Goal: Find specific page/section: Find specific page/section

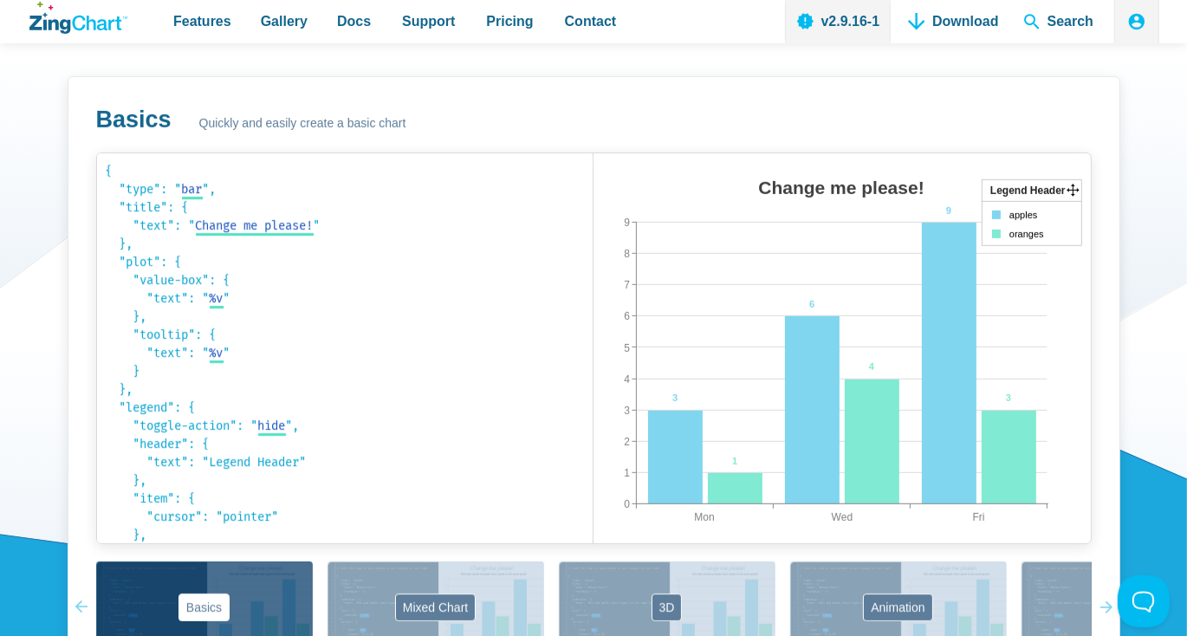
scroll to position [1039, 0]
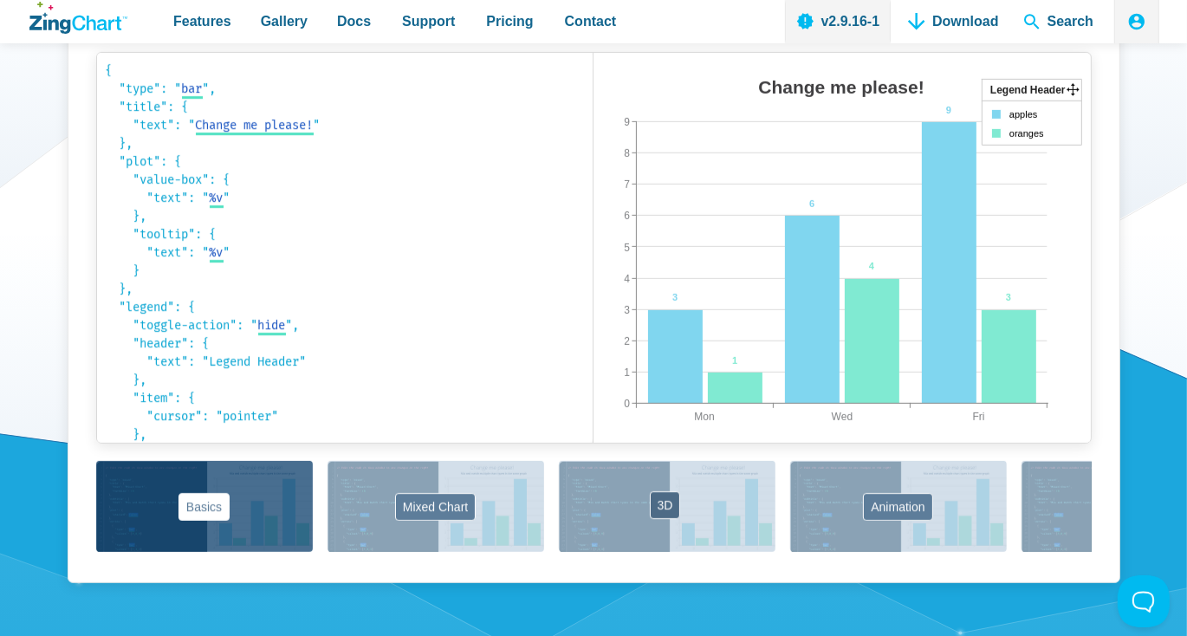
click at [703, 504] on button "3D" at bounding box center [667, 506] width 217 height 91
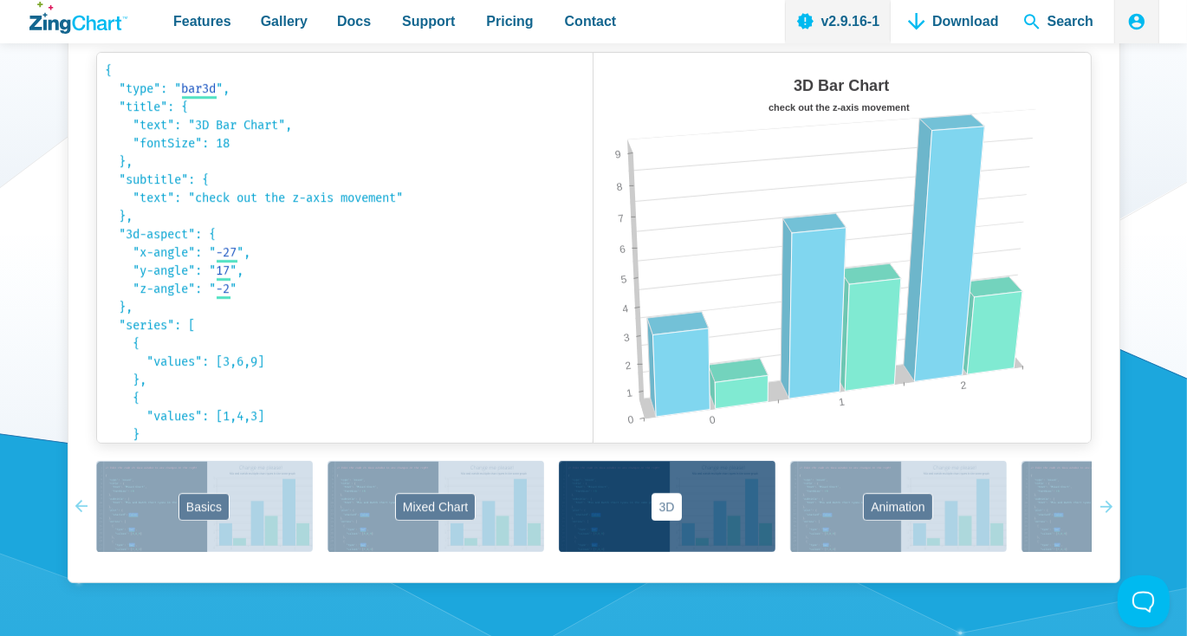
drag, startPoint x: 797, startPoint y: 346, endPoint x: 683, endPoint y: 342, distance: 113.5
click at [593, 460] on map "App Content" at bounding box center [593, 460] width 0 height 0
click at [593, 460] on area "App Content" at bounding box center [593, 460] width 0 height 0
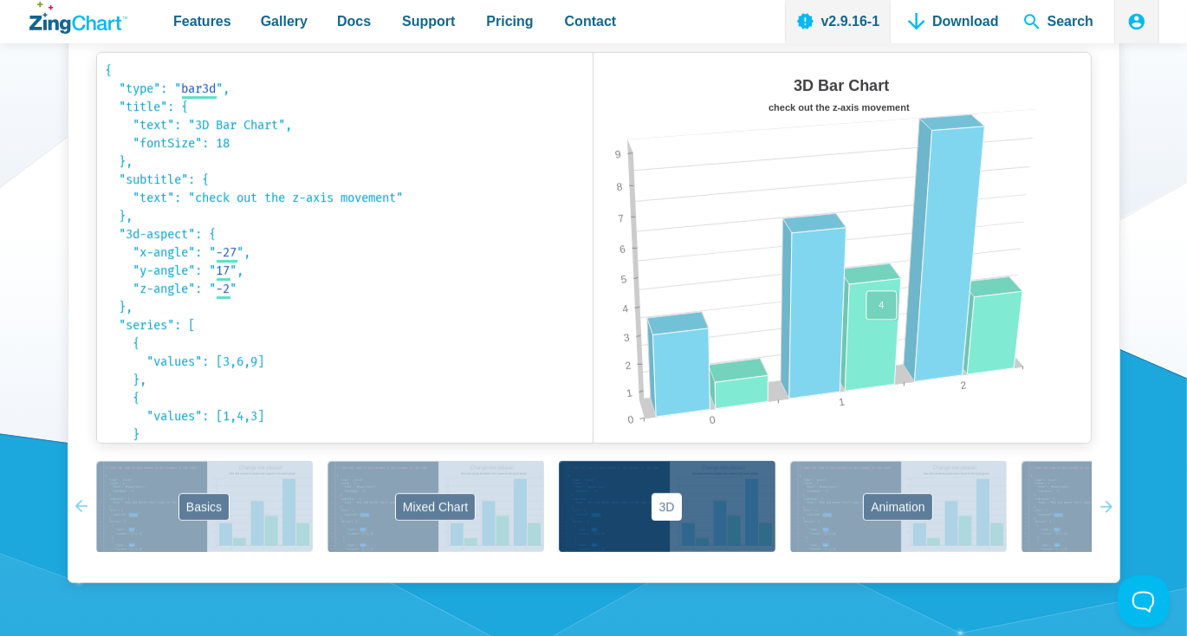
drag, startPoint x: 882, startPoint y: 338, endPoint x: 882, endPoint y: 347, distance: 9.5
click at [593, 460] on area "App Content" at bounding box center [593, 460] width 0 height 0
click at [1003, 319] on icon "App Content" at bounding box center [994, 333] width 55 height 83
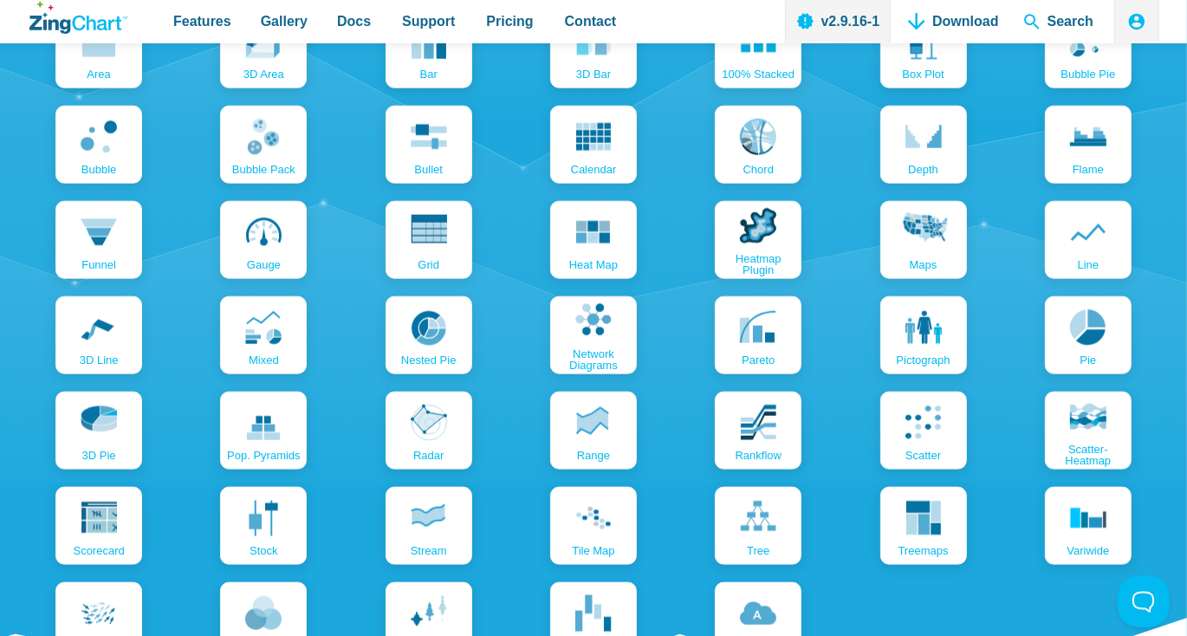
scroll to position [1646, 0]
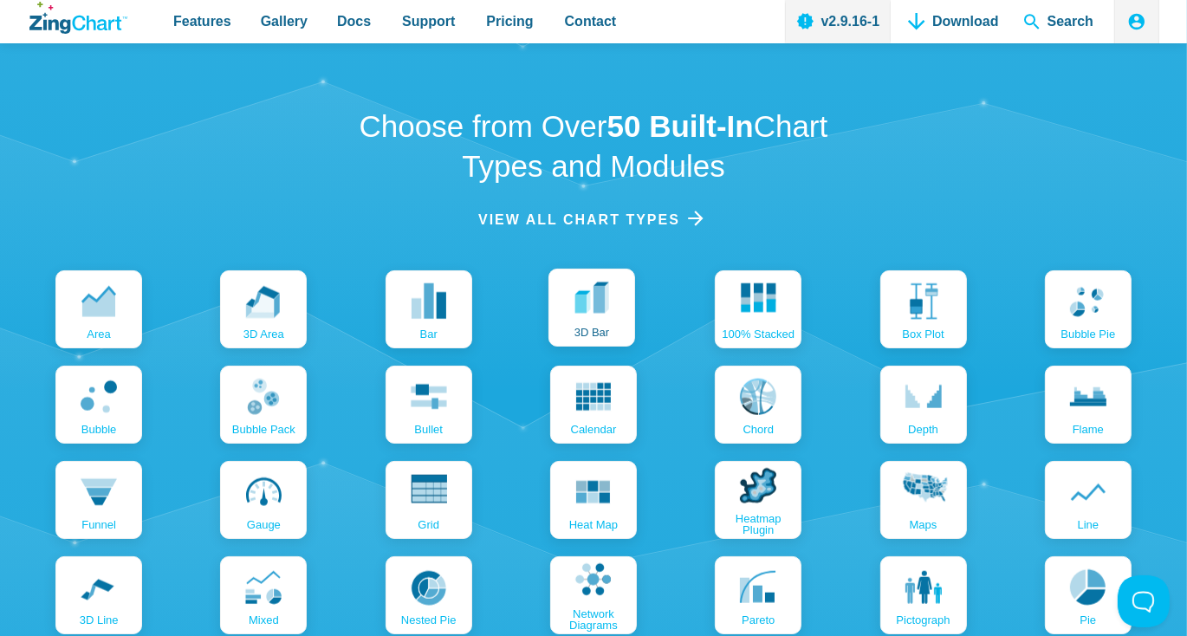
click at [613, 322] on link "3D bar" at bounding box center [591, 308] width 87 height 78
